Goal: Task Accomplishment & Management: Manage account settings

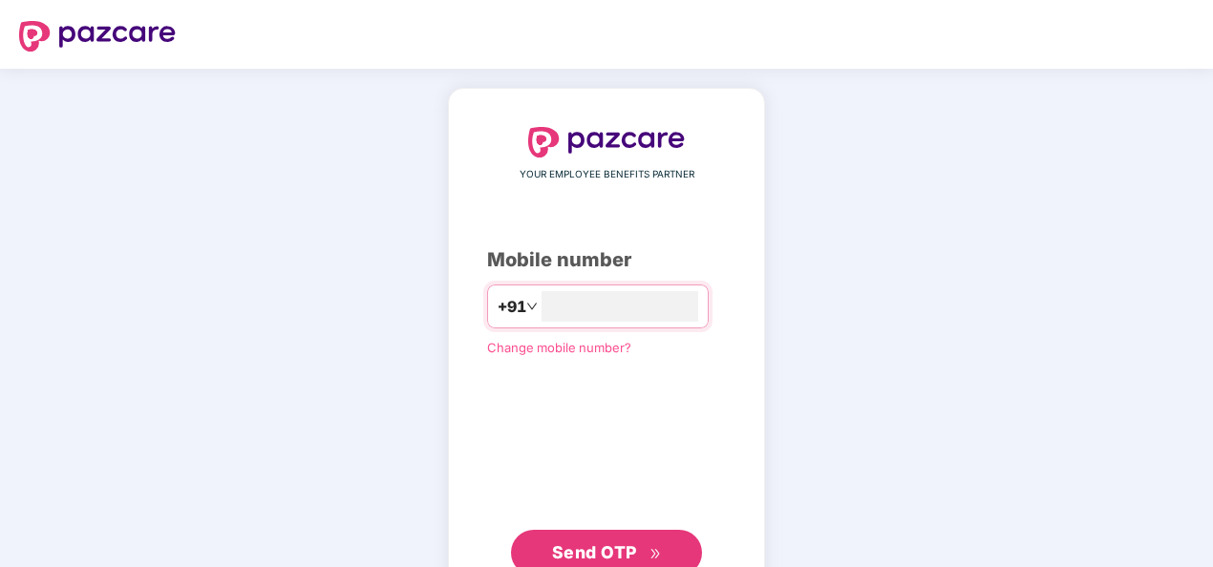
type input "**********"
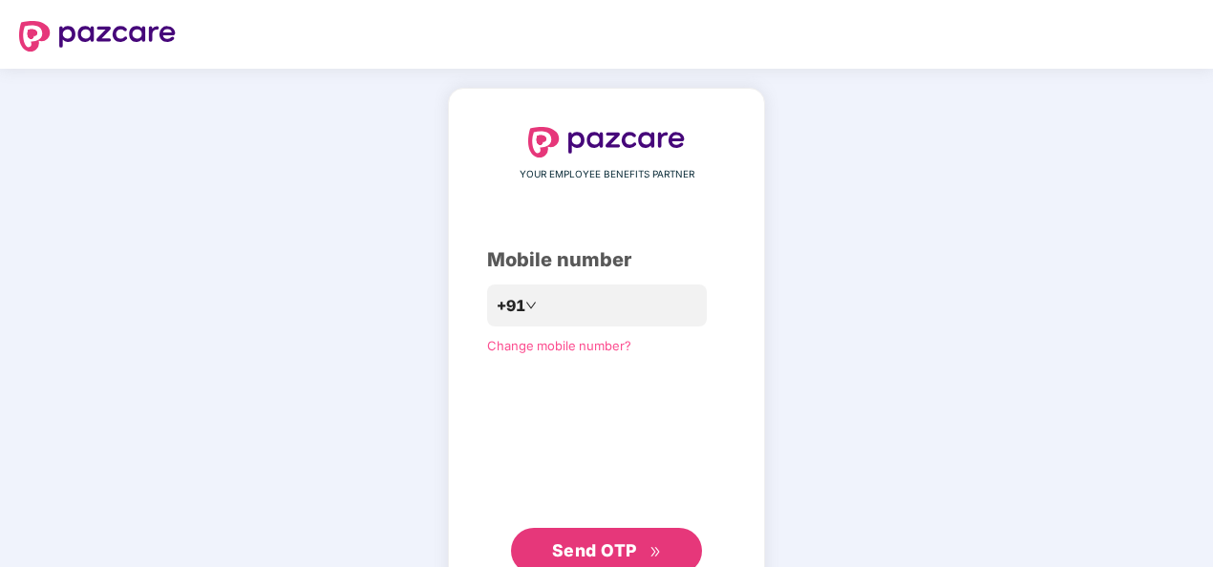
click at [557, 545] on span "Send OTP" at bounding box center [594, 551] width 85 height 20
